Goal: Transaction & Acquisition: Book appointment/travel/reservation

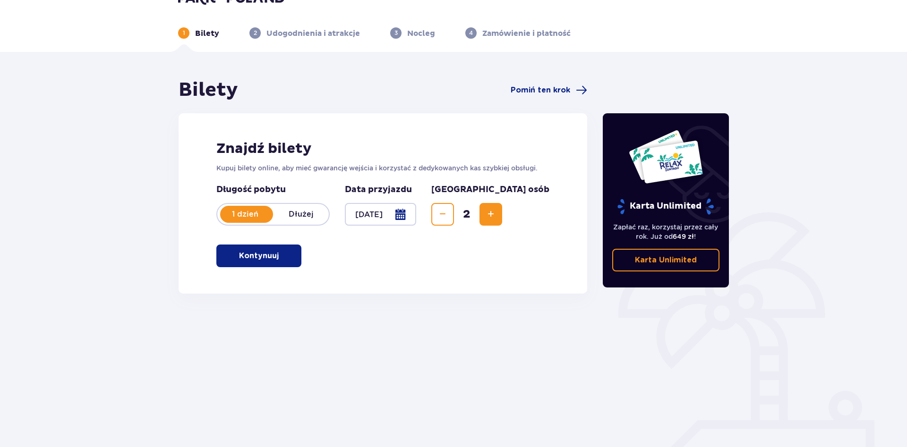
scroll to position [34, 0]
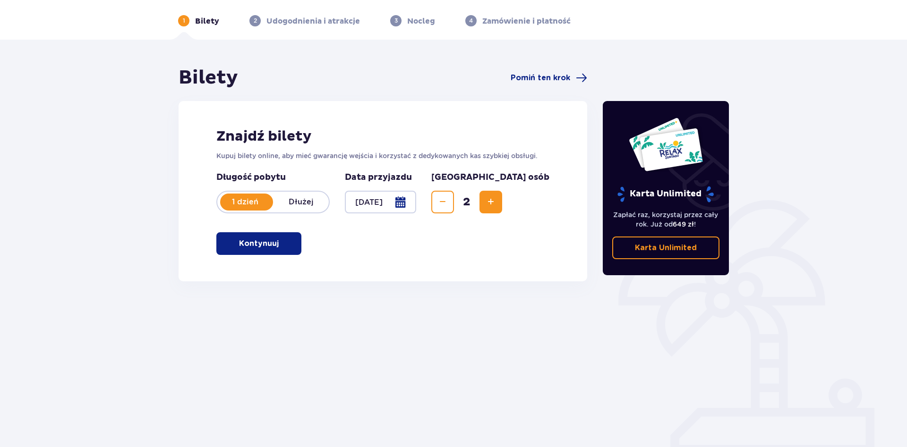
click at [278, 245] on span "button" at bounding box center [280, 243] width 11 height 11
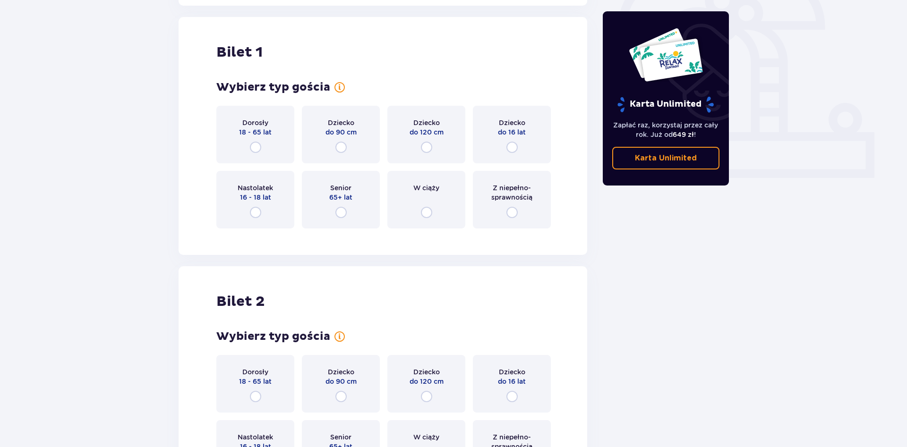
scroll to position [316, 0]
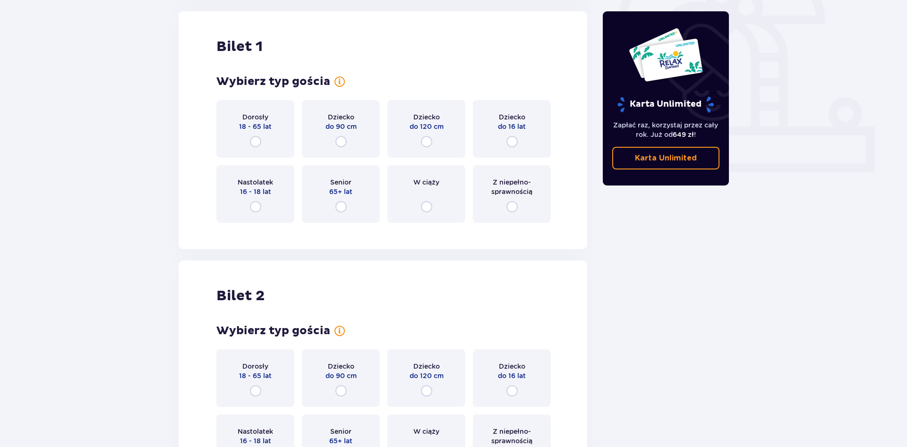
click at [254, 148] on div "Dorosły 18 - 65 lat" at bounding box center [255, 129] width 78 height 58
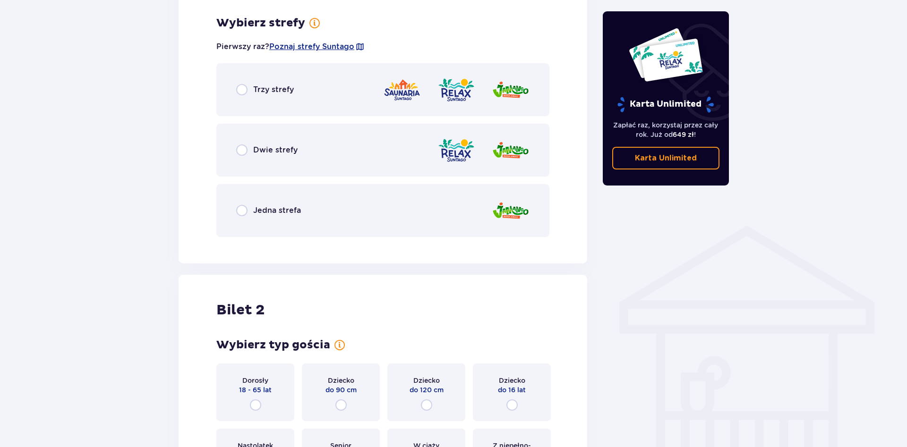
scroll to position [546, 0]
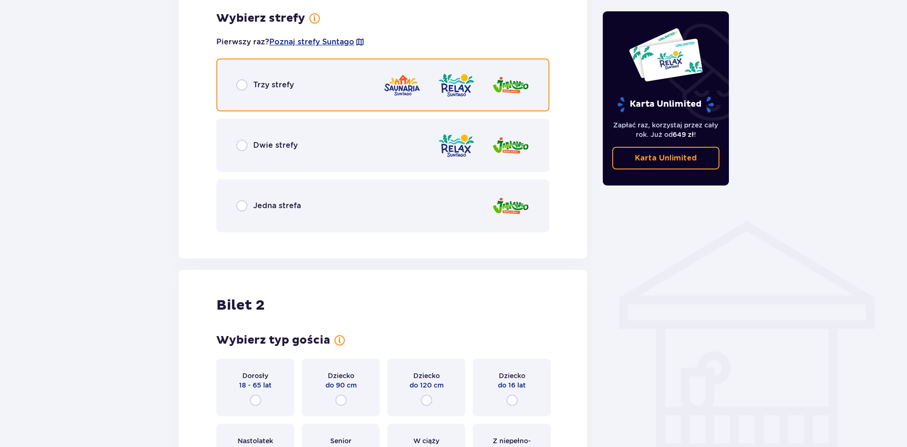
click at [240, 84] on input "radio" at bounding box center [241, 84] width 11 height 11
radio input "true"
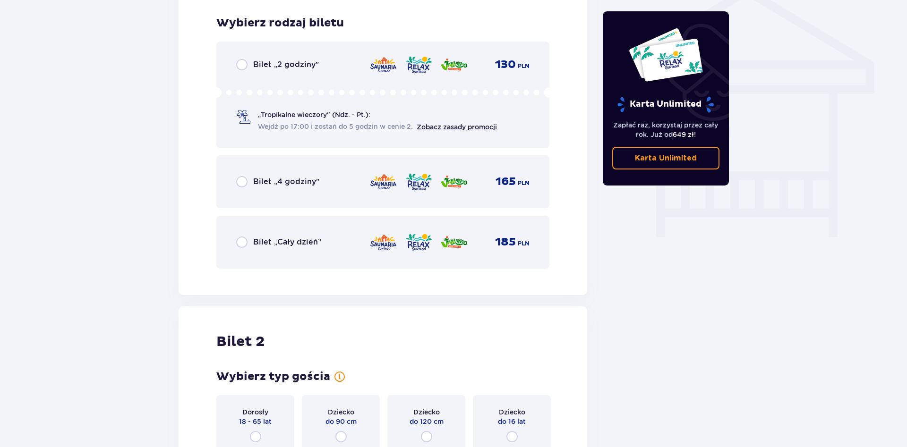
scroll to position [786, 0]
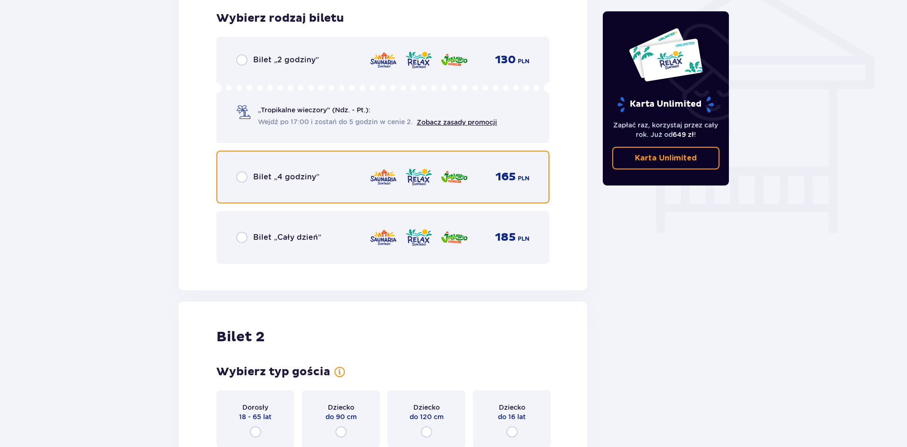
click at [243, 178] on input "radio" at bounding box center [241, 176] width 11 height 11
radio input "true"
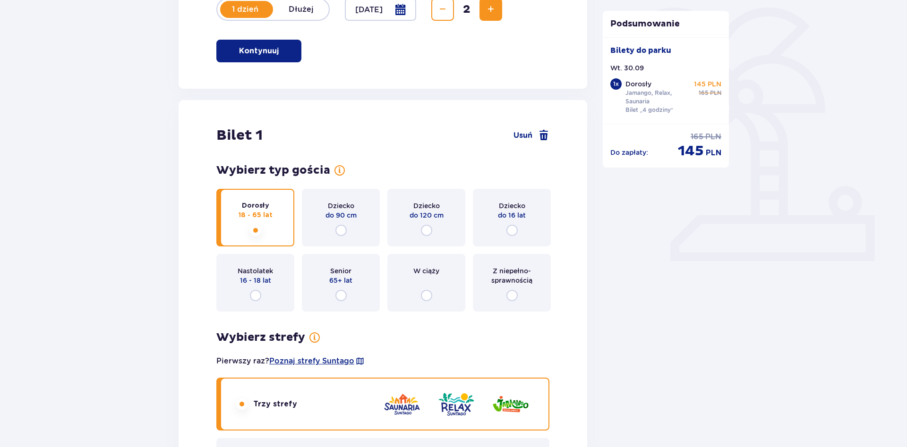
scroll to position [210, 0]
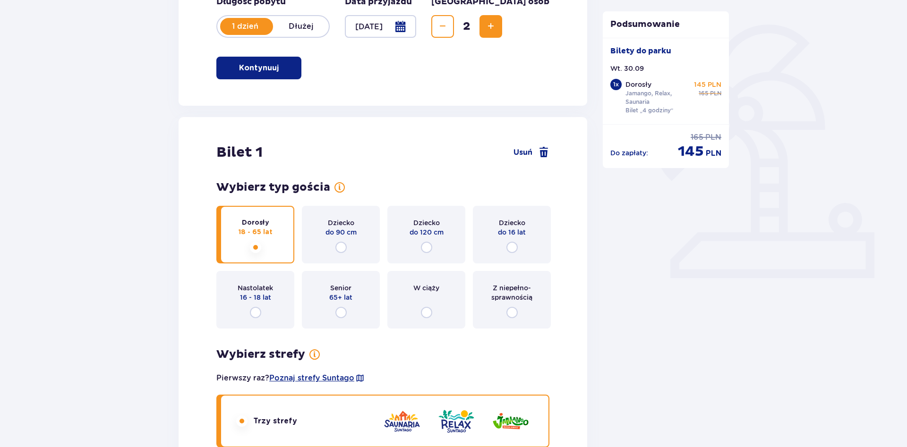
click at [408, 300] on div "W ciąży" at bounding box center [426, 300] width 78 height 58
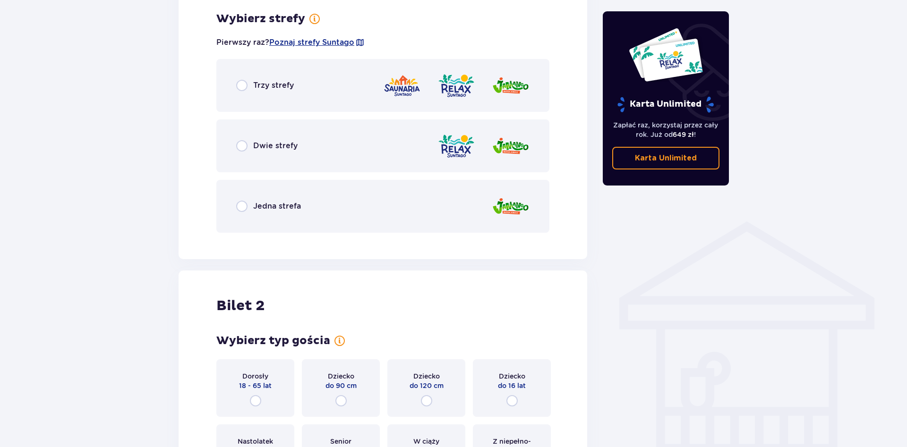
scroll to position [546, 0]
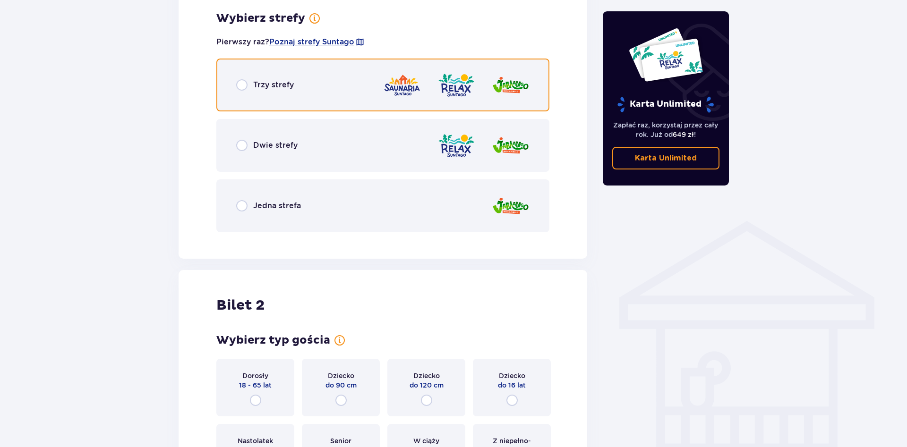
click at [245, 87] on input "radio" at bounding box center [241, 84] width 11 height 11
radio input "true"
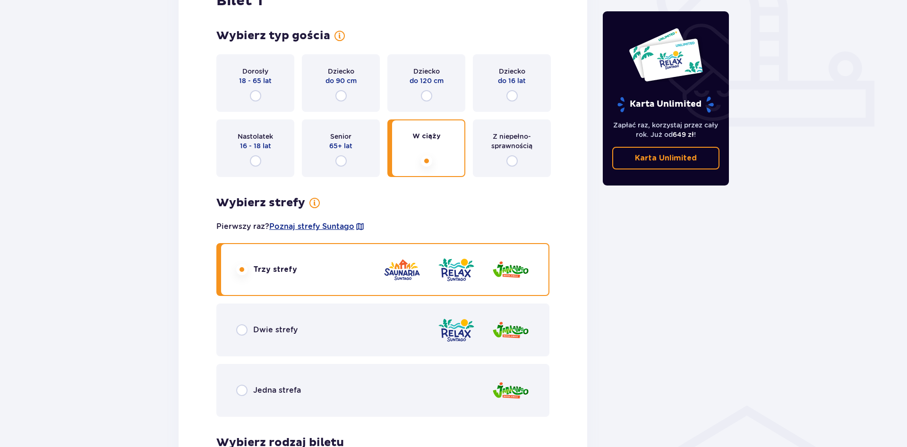
scroll to position [352, 0]
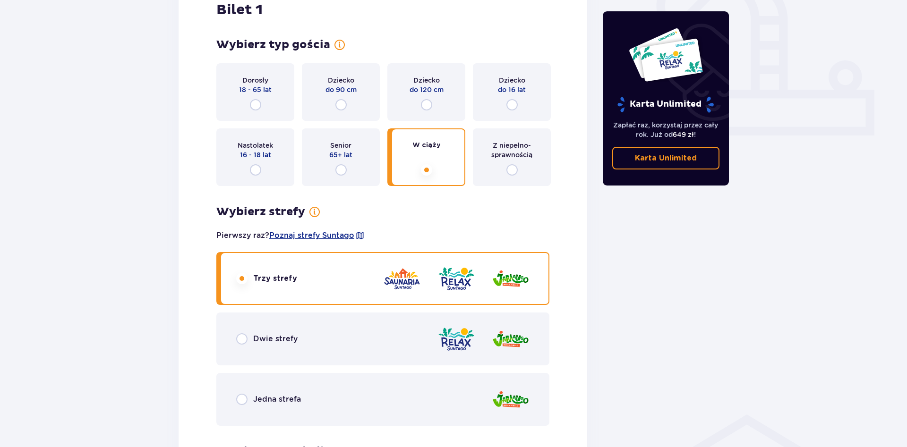
click at [333, 166] on div "Senior 65+ lat" at bounding box center [341, 158] width 78 height 58
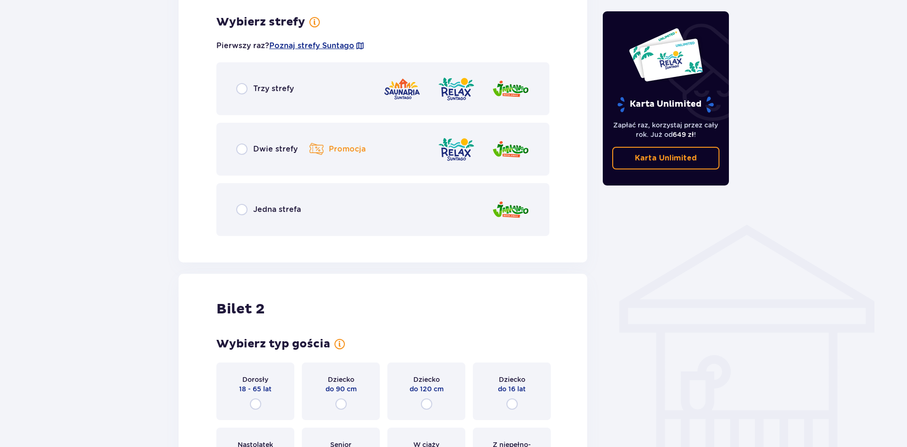
scroll to position [546, 0]
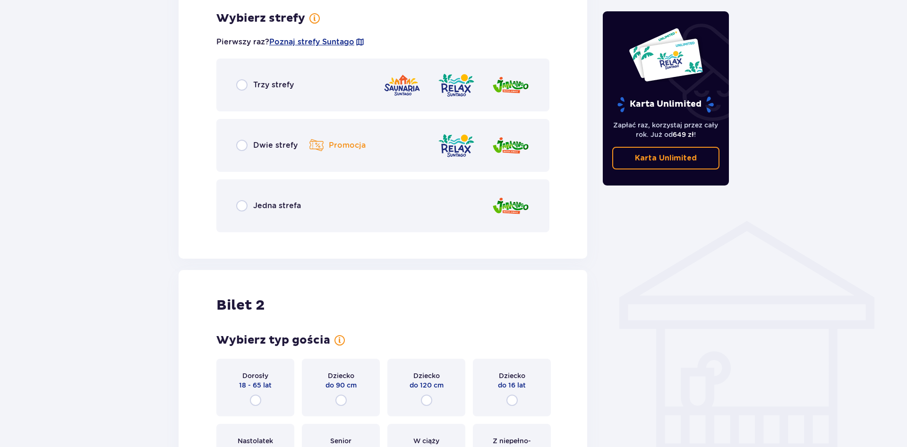
click at [255, 87] on p "Trzy strefy" at bounding box center [273, 85] width 41 height 10
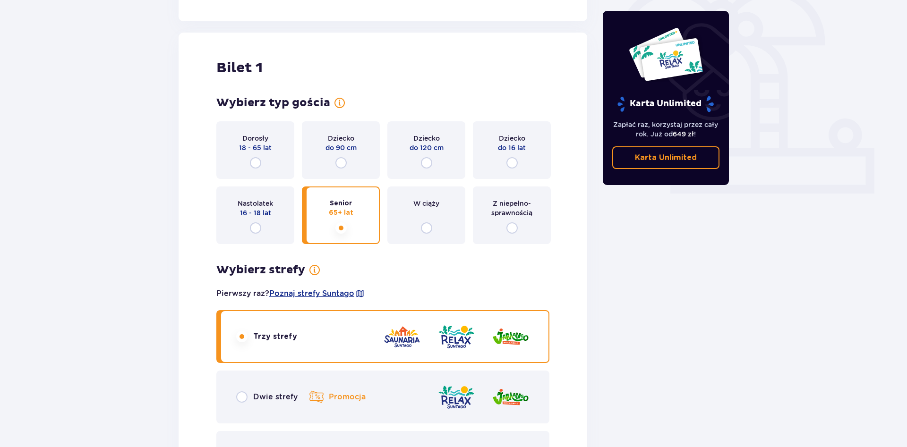
scroll to position [256, 0]
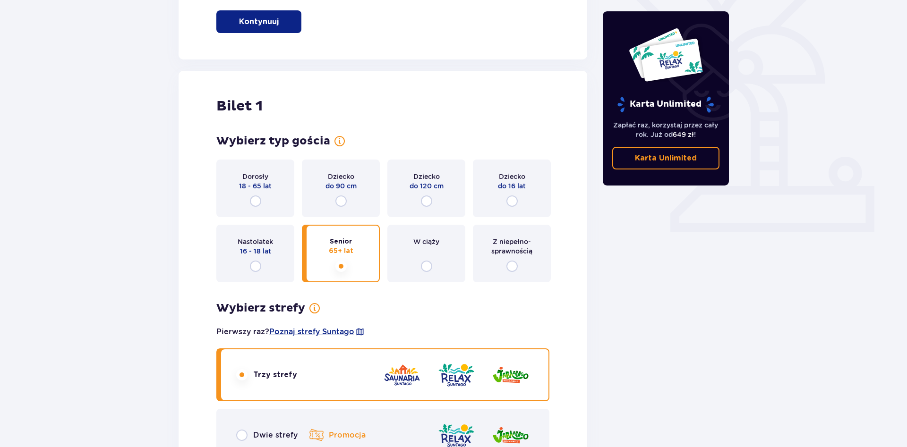
click at [259, 274] on div "Nastolatek 16 - 18 lat" at bounding box center [255, 254] width 78 height 58
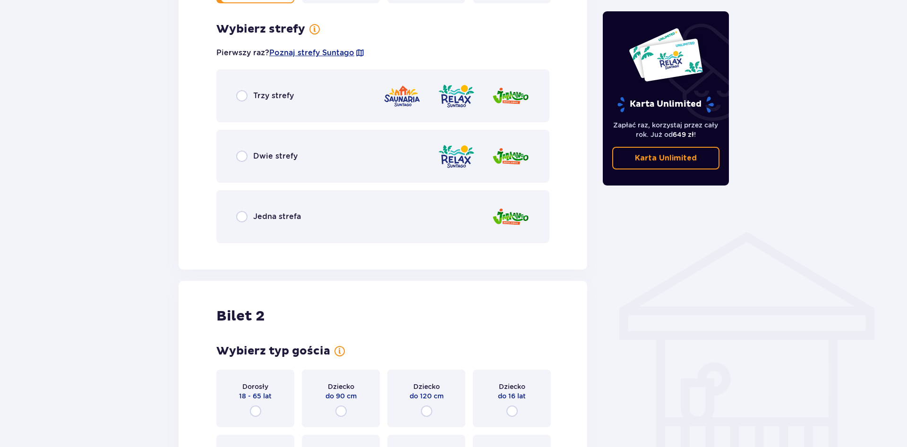
scroll to position [546, 0]
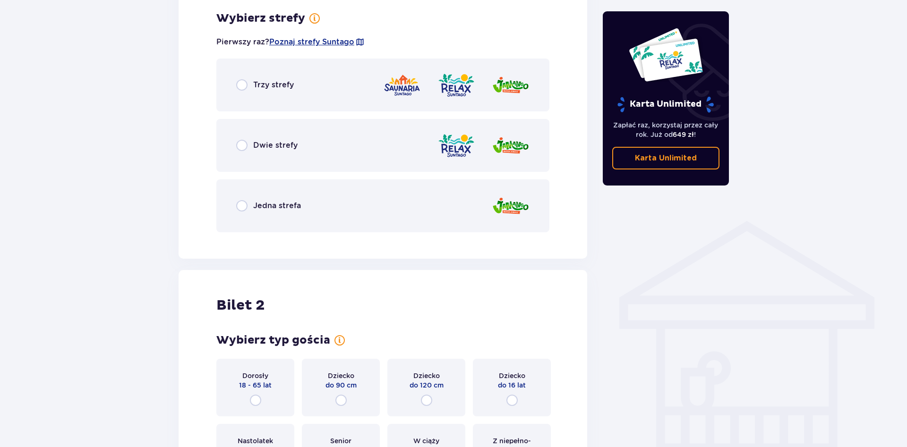
click at [254, 97] on div "Trzy strefy" at bounding box center [382, 85] width 333 height 53
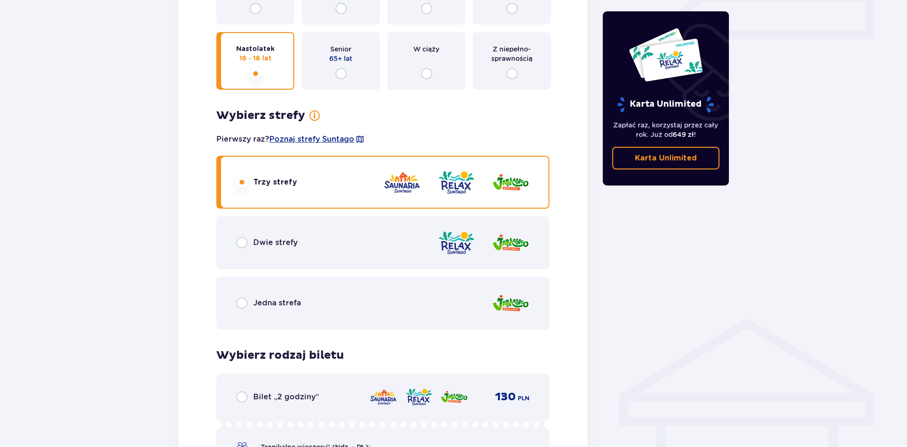
scroll to position [642, 0]
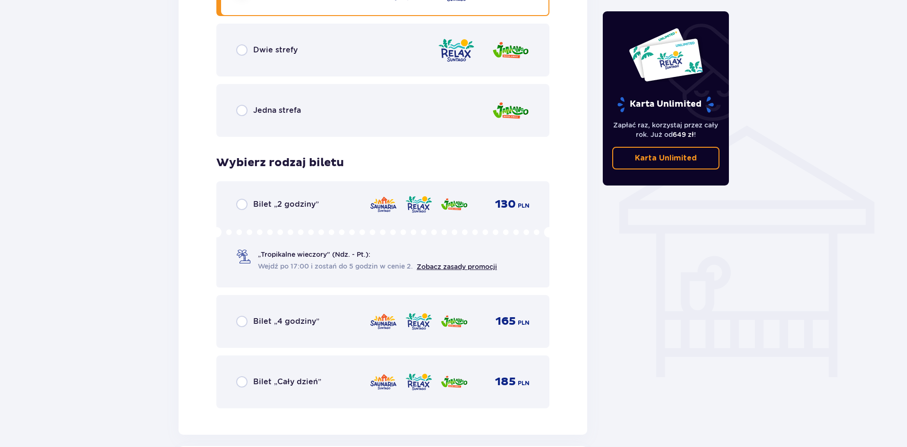
click at [232, 263] on div "Bilet „2 godziny” 130 PLN „Tropikalne wieczory" (Ndz. - Pt.): Wejdź po 17:00 i …" at bounding box center [382, 234] width 333 height 106
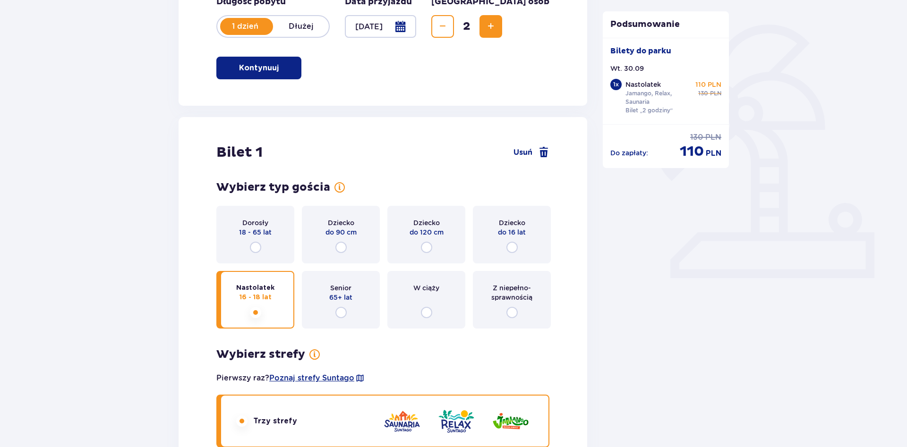
scroll to position [0, 0]
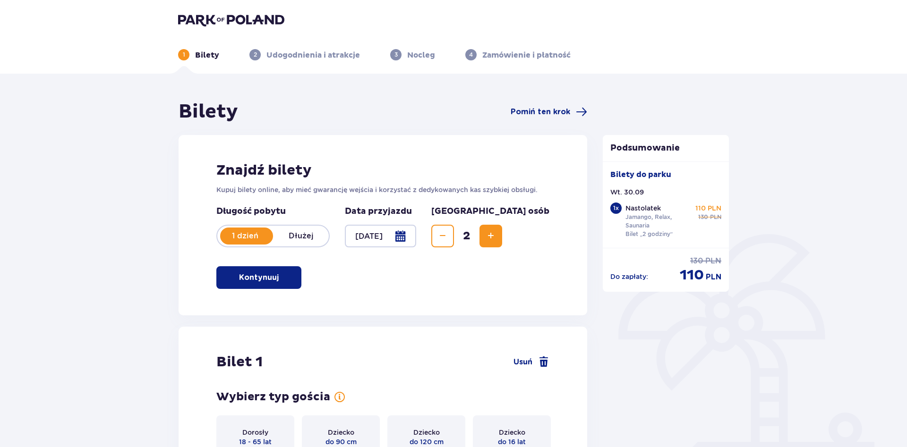
click at [210, 24] on img at bounding box center [231, 19] width 106 height 13
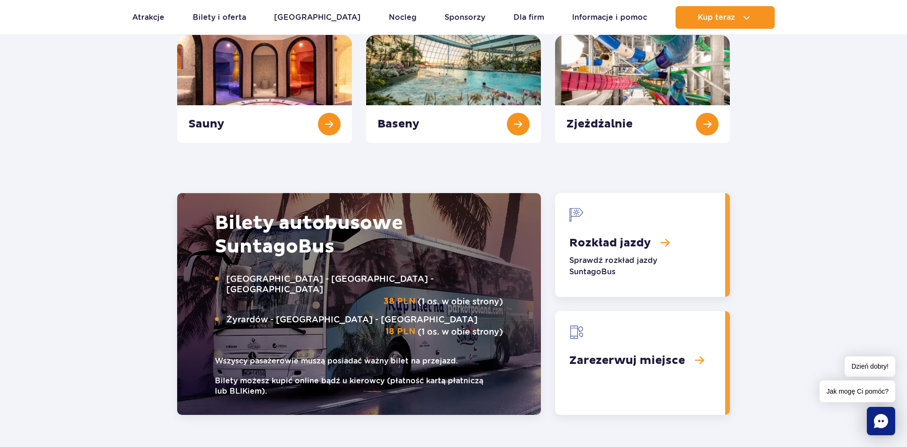
scroll to position [1060, 0]
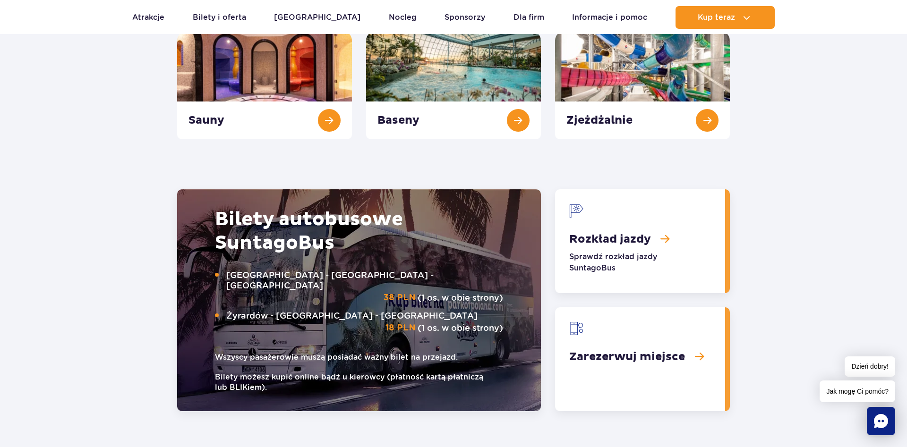
click at [713, 249] on link "Rozkład jazdy" at bounding box center [640, 241] width 170 height 104
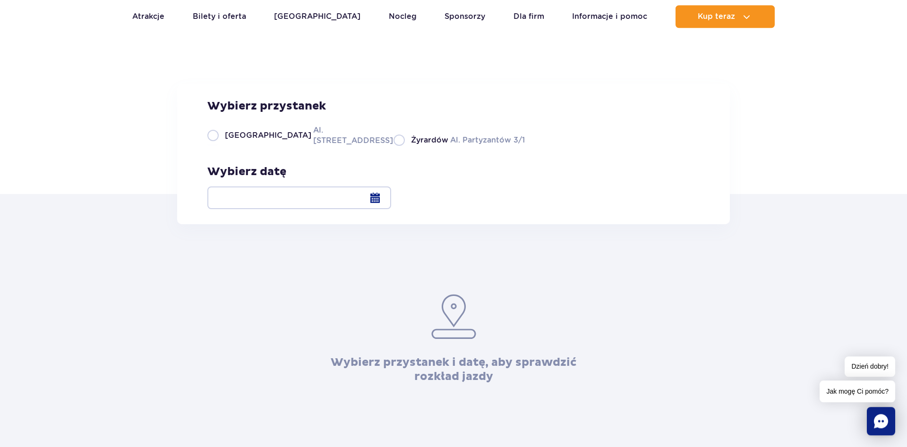
scroll to position [96, 0]
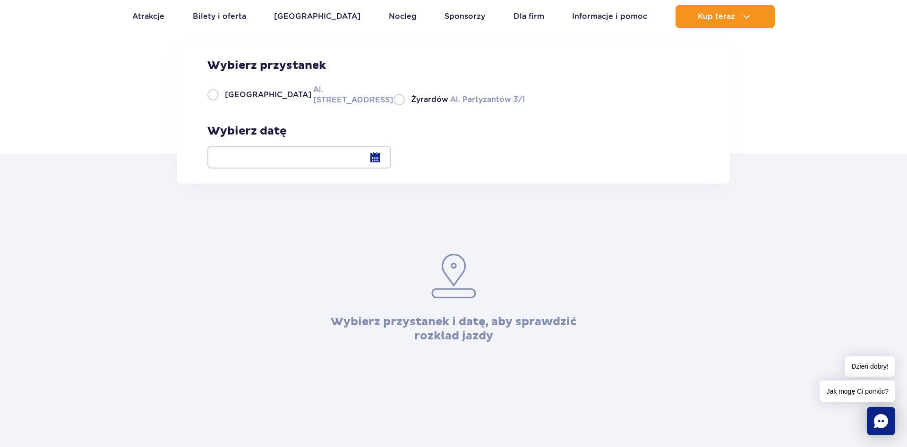
click at [323, 105] on label "Warszawa Al. [STREET_ADDRESS]" at bounding box center [294, 94] width 175 height 21
click at [218, 105] on input "Warszawa Al. [STREET_ADDRESS]" at bounding box center [212, 104] width 10 height 2
radio input "true"
click at [391, 159] on div at bounding box center [299, 157] width 184 height 23
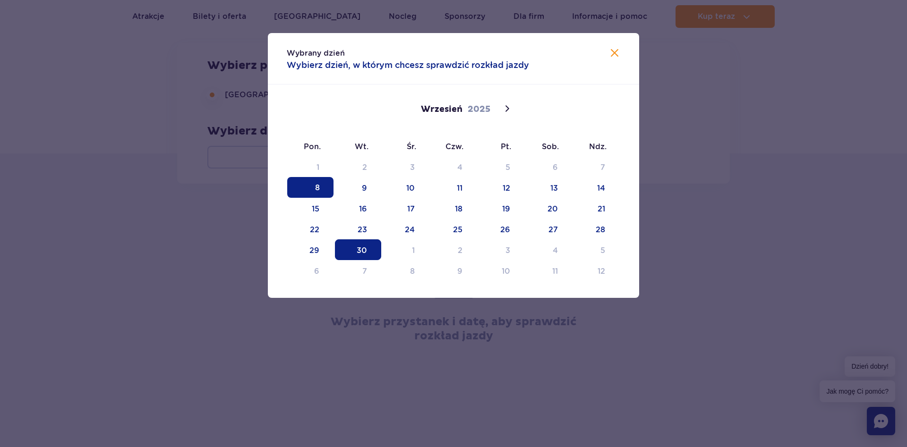
click at [370, 249] on span "30" at bounding box center [358, 250] width 46 height 21
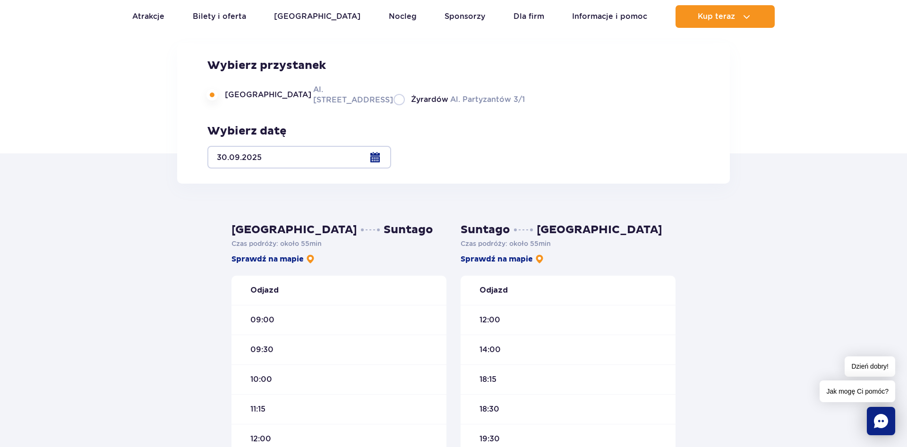
scroll to position [289, 0]
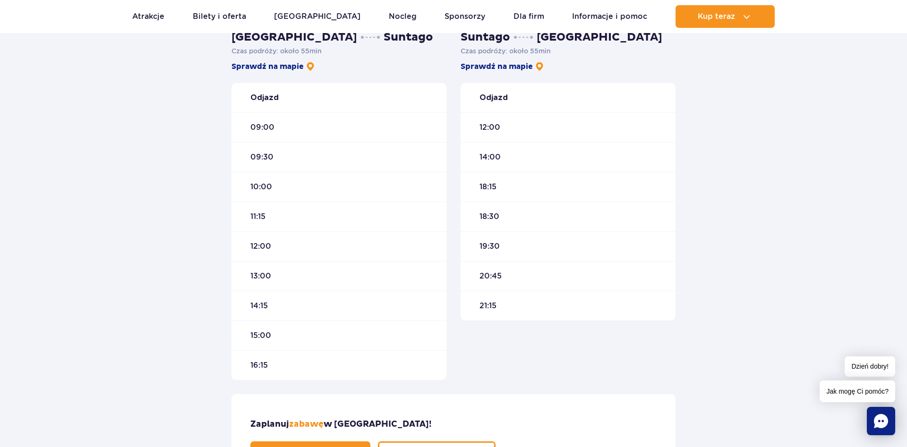
click at [276, 367] on div "16:15" at bounding box center [338, 366] width 215 height 30
click at [333, 140] on div "09:00" at bounding box center [338, 127] width 215 height 30
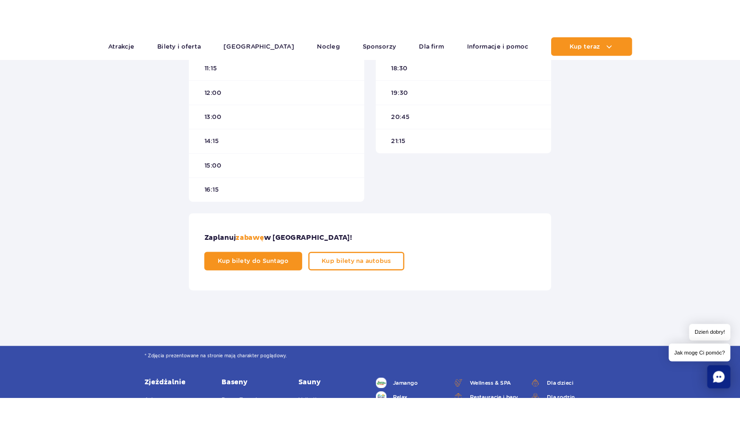
scroll to position [337, 0]
